Goal: Information Seeking & Learning: Learn about a topic

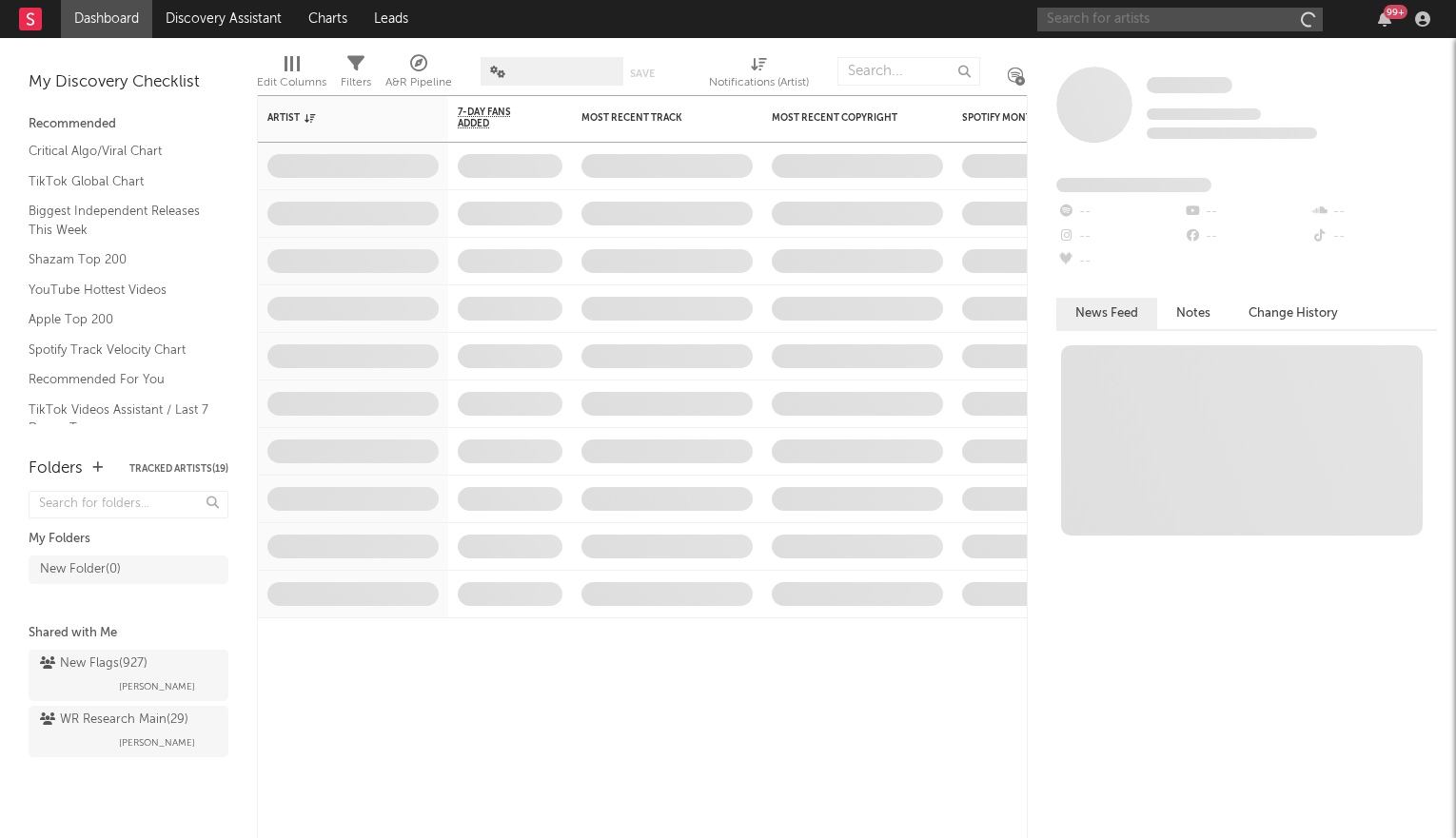
click at [1154, 23] on input "text" at bounding box center [1180, 20] width 286 height 24
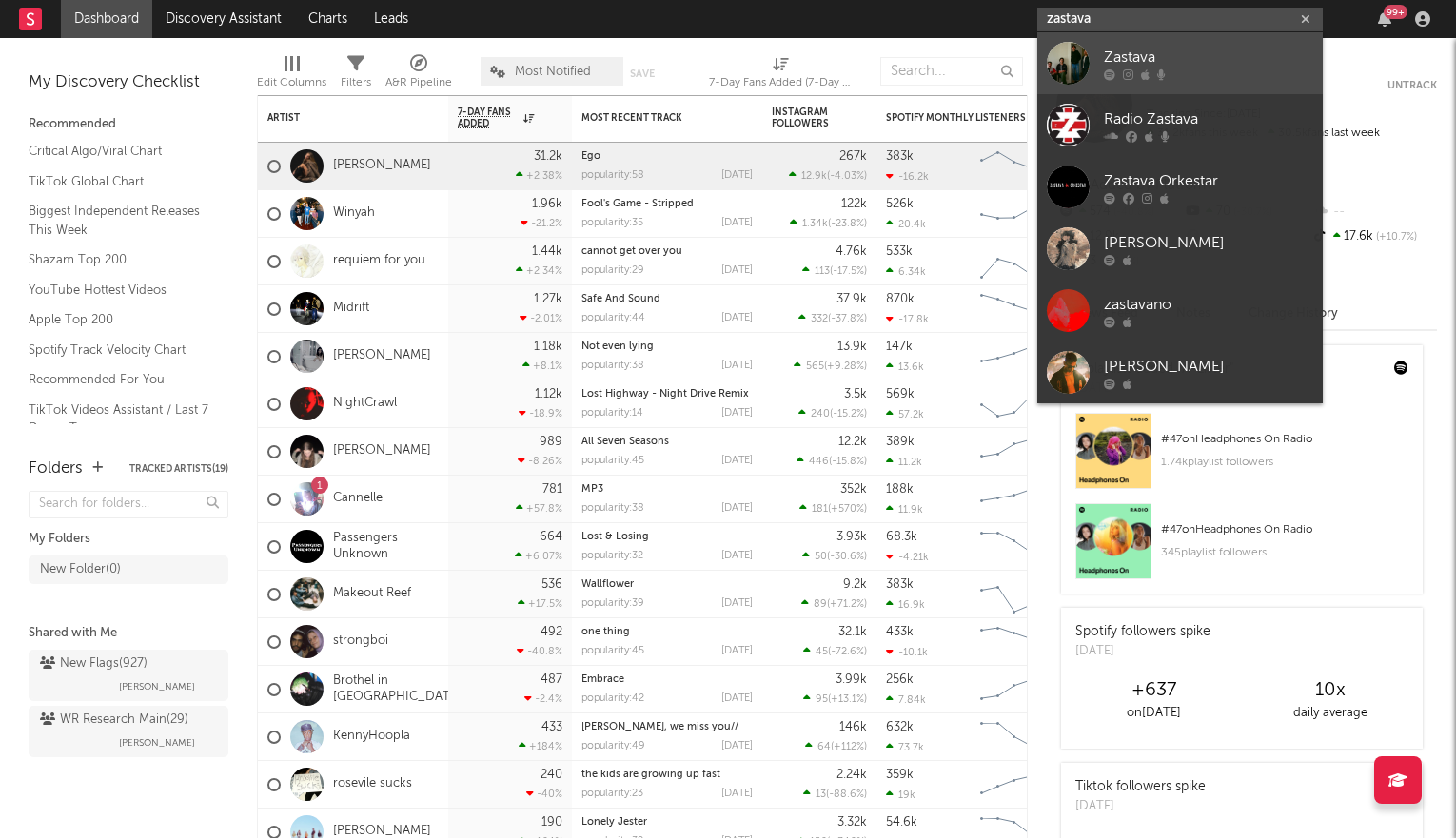
type input "zastava"
click at [1177, 68] on div at bounding box center [1208, 74] width 209 height 12
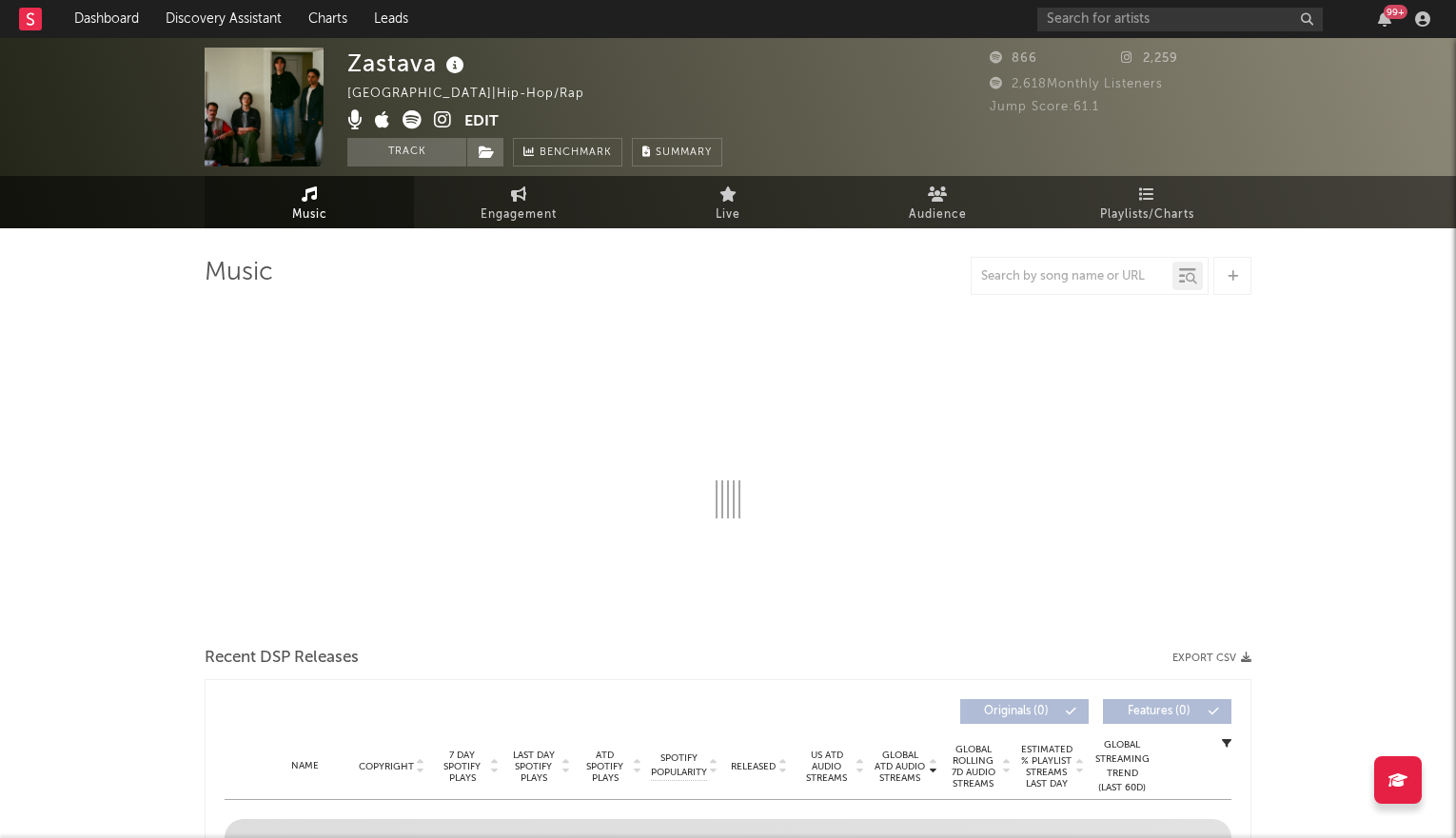
select select "6m"
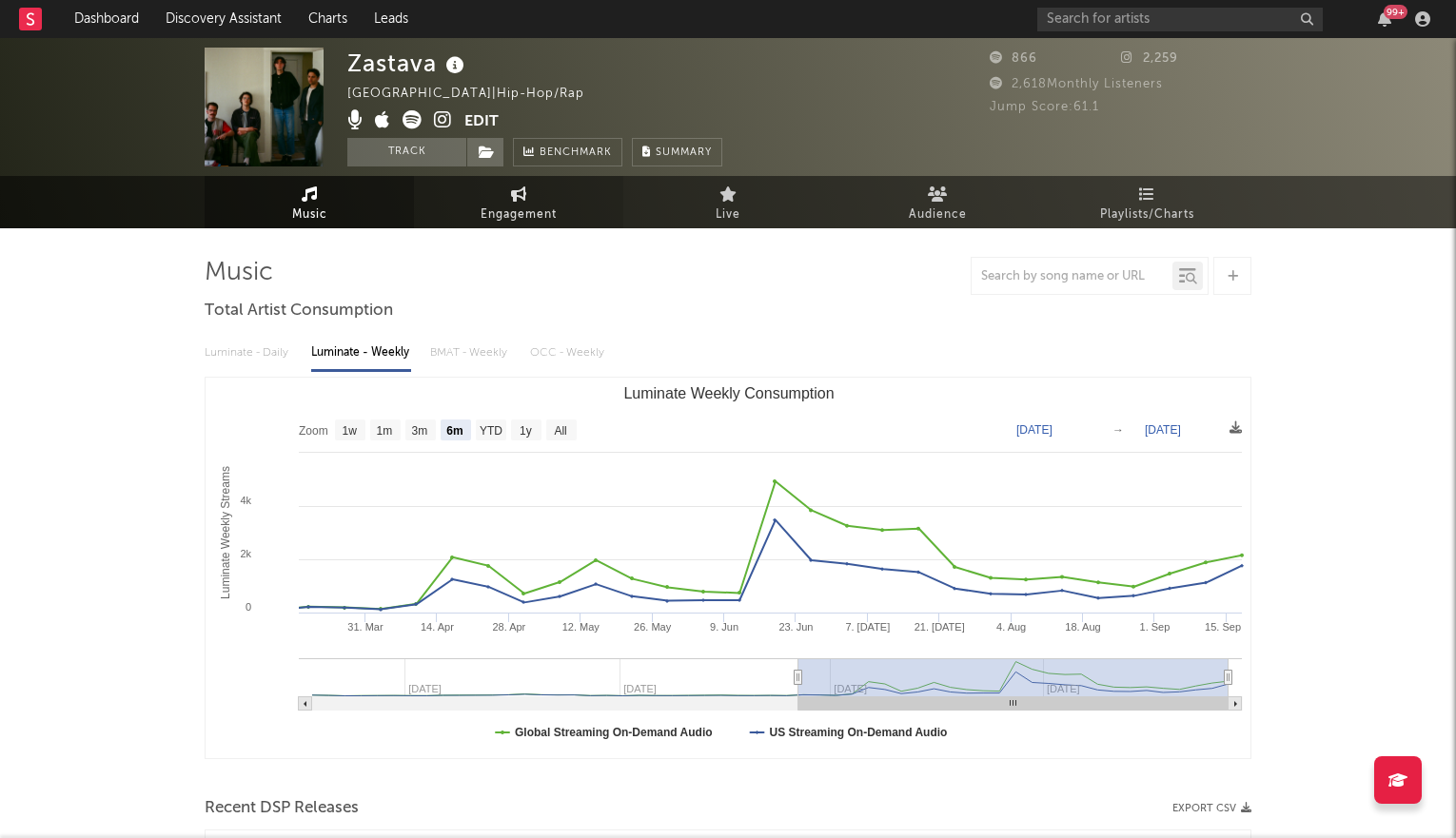
click at [495, 190] on link "Engagement" at bounding box center [518, 201] width 209 height 53
select select "1w"
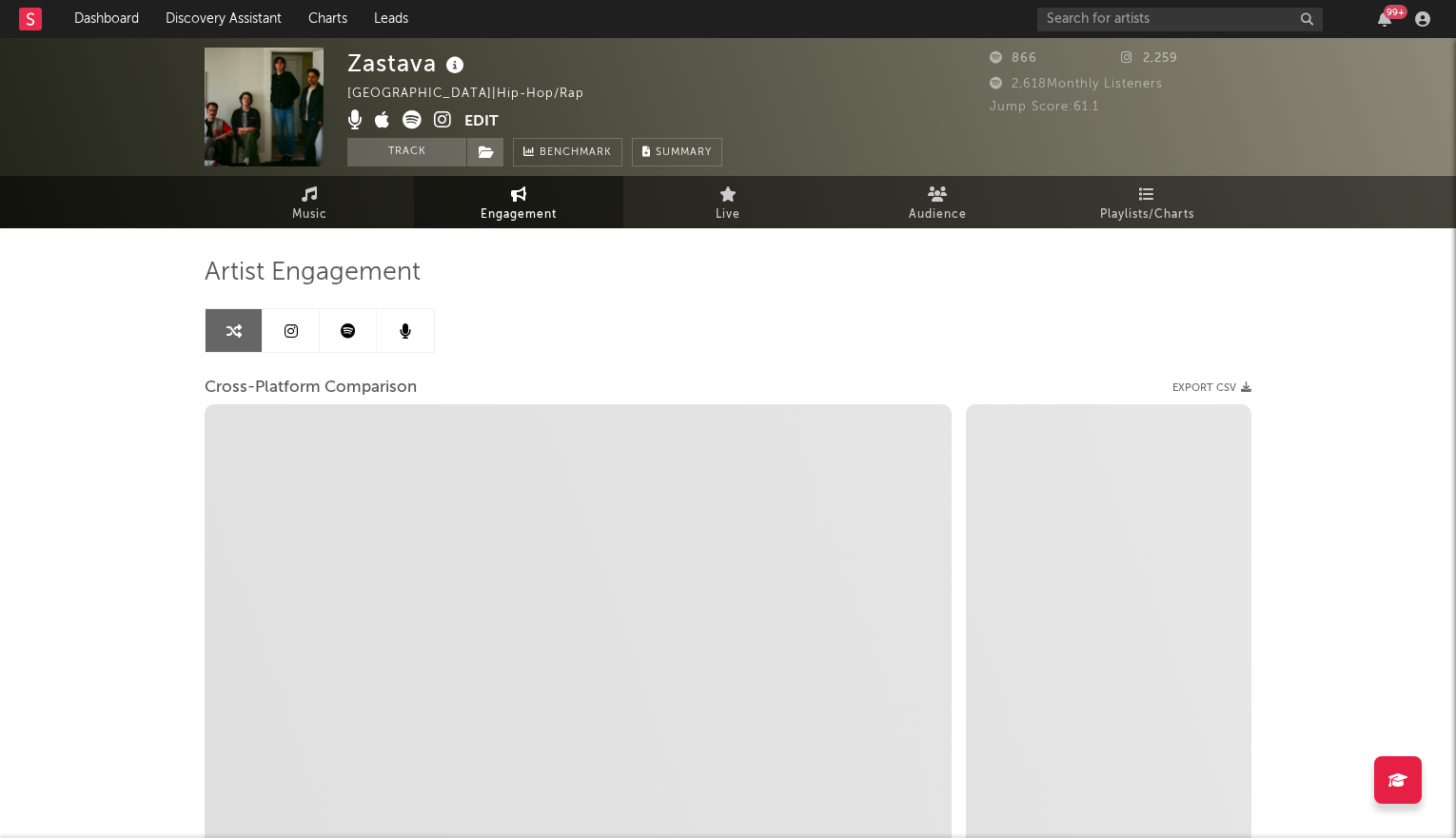
select select "1m"
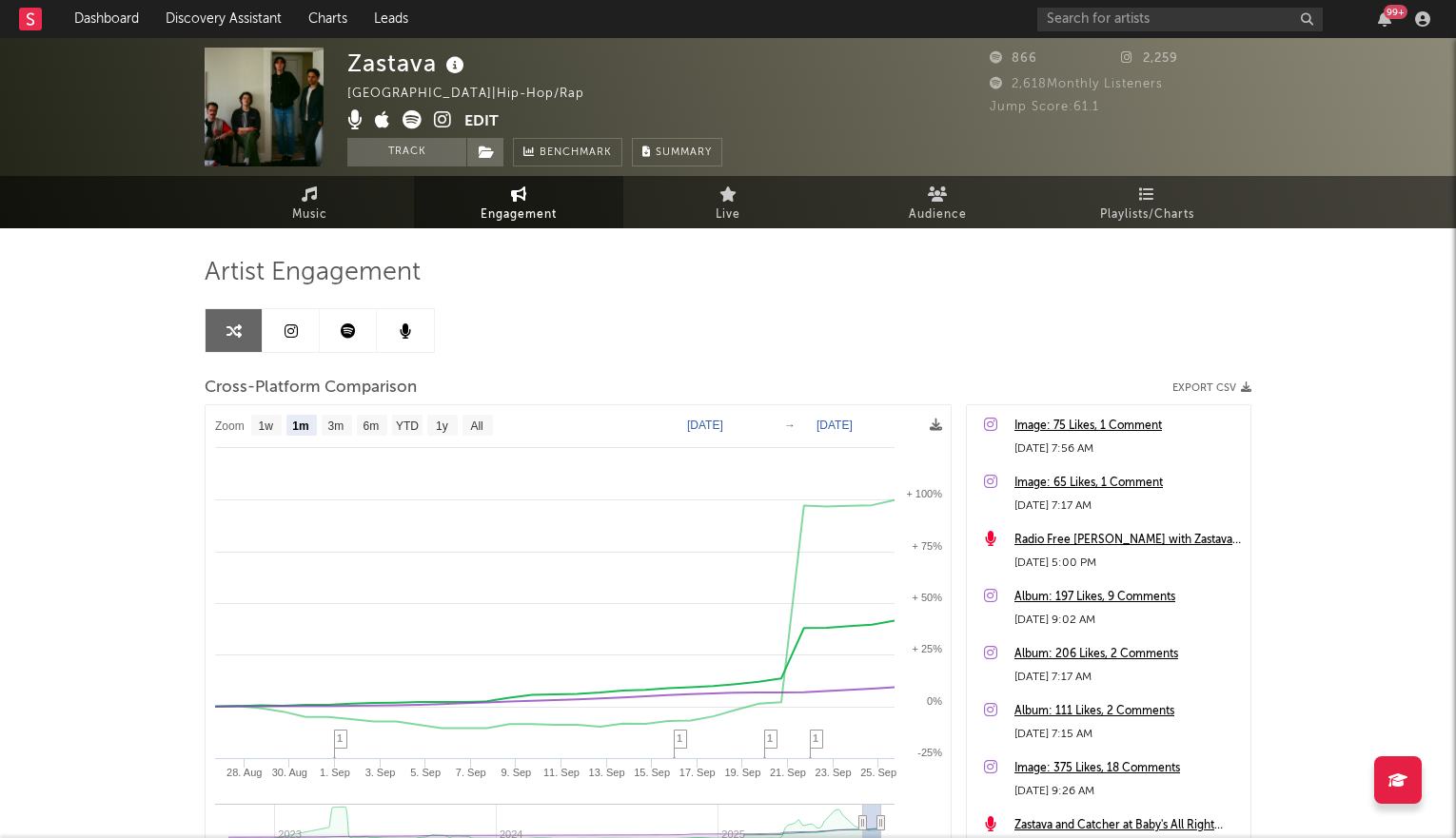
click at [441, 117] on icon at bounding box center [443, 119] width 18 height 19
